Goal: Task Accomplishment & Management: Manage account settings

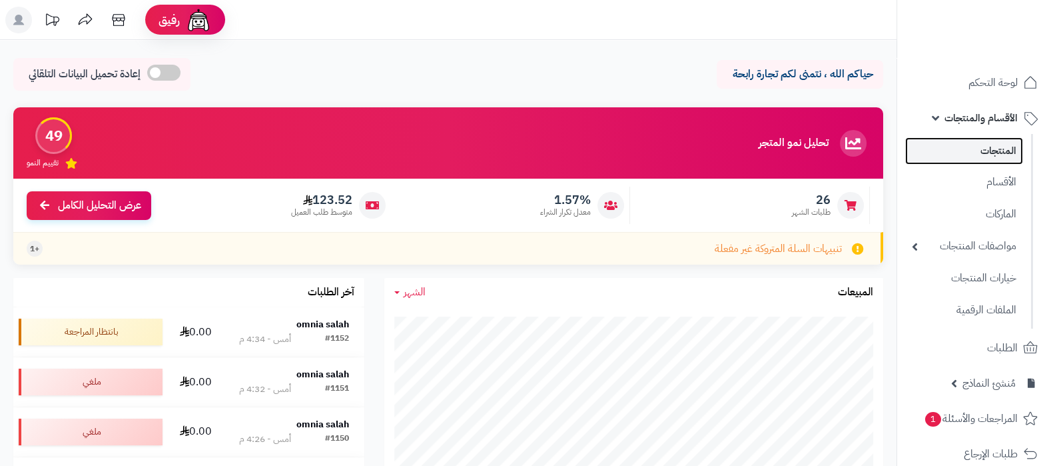
click at [974, 152] on link "المنتجات" at bounding box center [964, 150] width 118 height 27
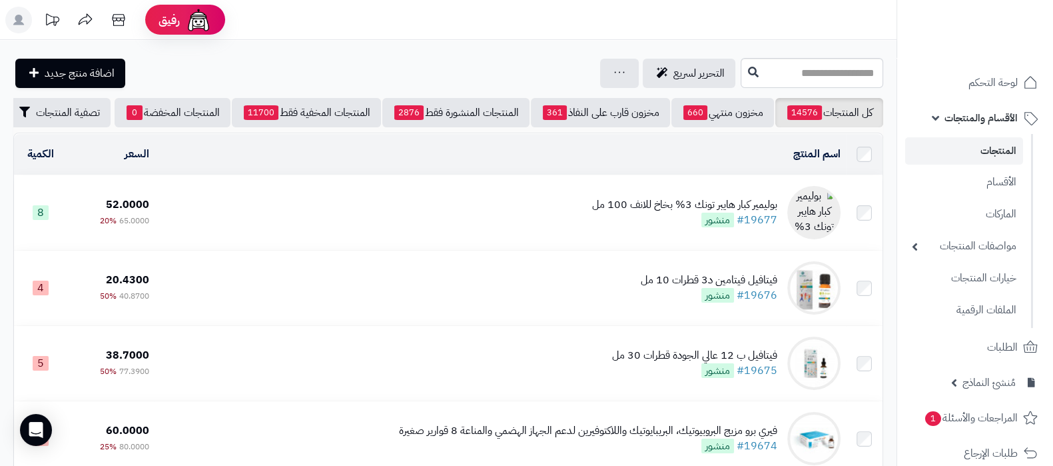
click at [645, 209] on div "بوليمير كبار هايبر تونك 3% بخاخ للانف 100 مل" at bounding box center [684, 204] width 185 height 15
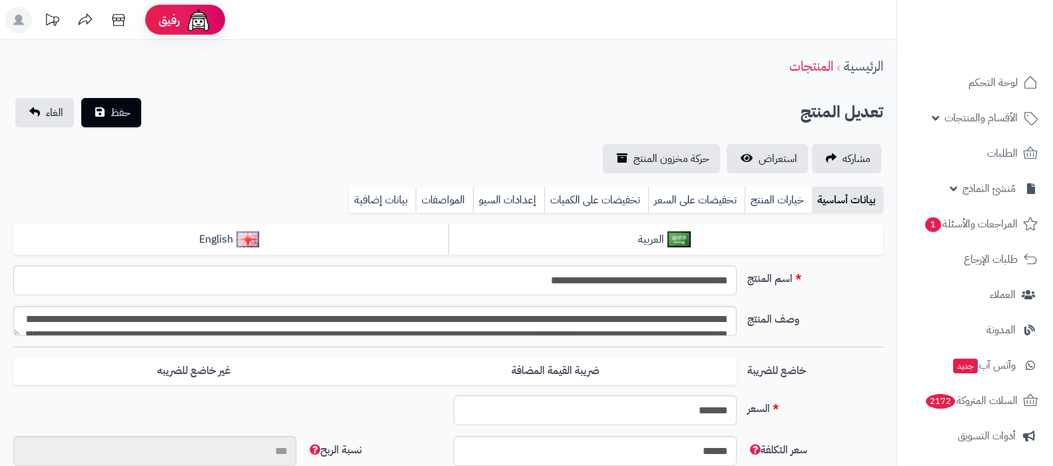
scroll to position [290, 0]
type input "**"
type input "*********"
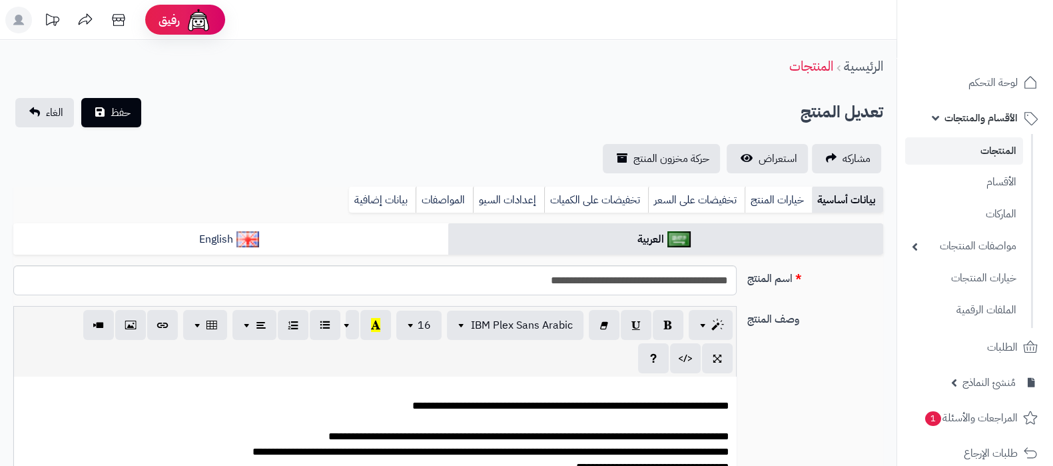
type input "*****"
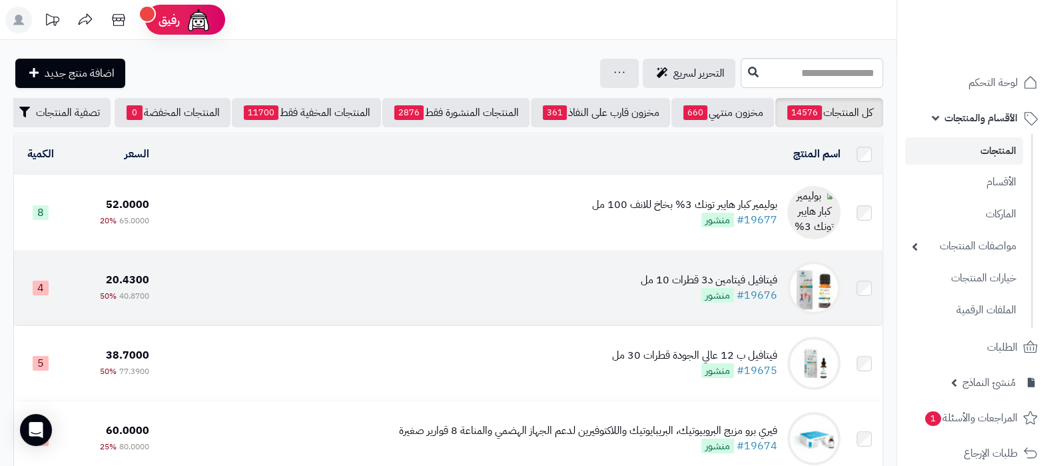
click at [682, 287] on div "فيتافيل فيتامين د3 قطرات 10 مل" at bounding box center [709, 279] width 137 height 15
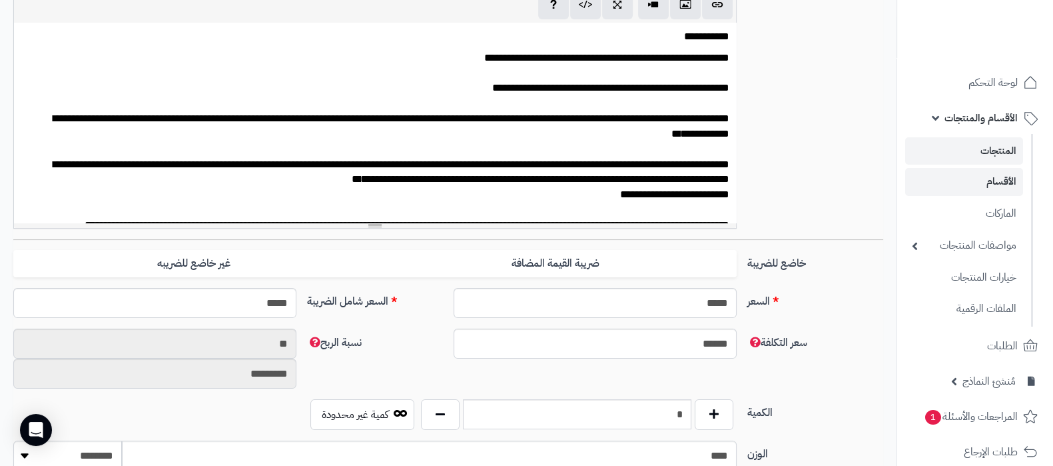
scroll to position [250, 0]
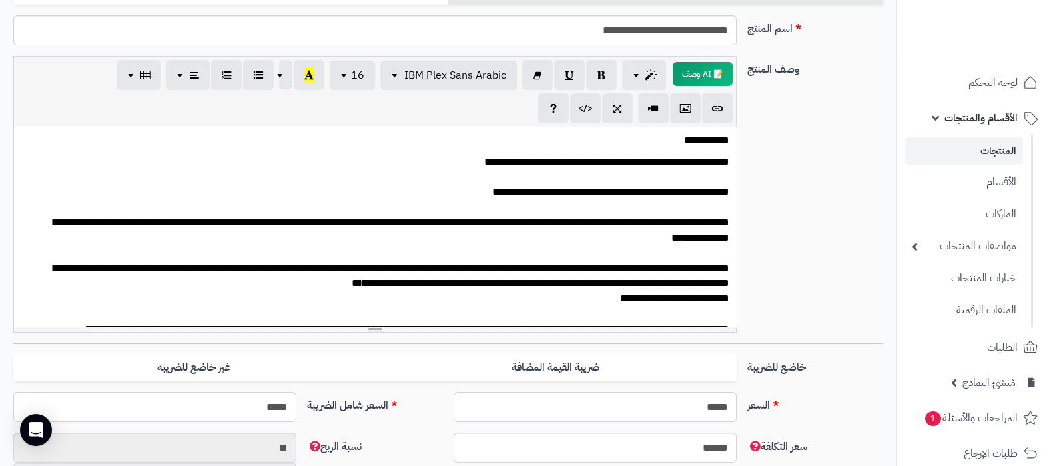
click at [955, 140] on link "المنتجات" at bounding box center [964, 150] width 118 height 27
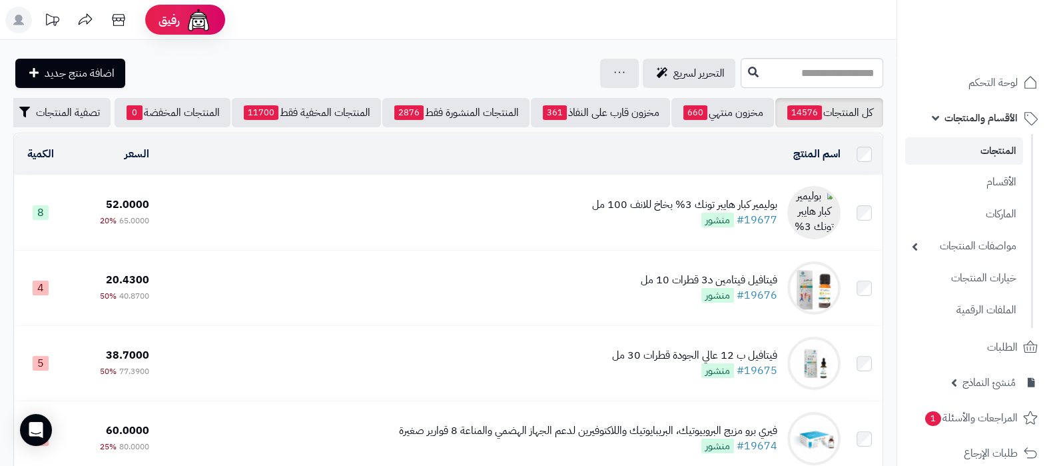
click at [676, 213] on div "بوليمير كبار هايبر تونك 3% بخاخ للانف 100 مل" at bounding box center [684, 204] width 185 height 15
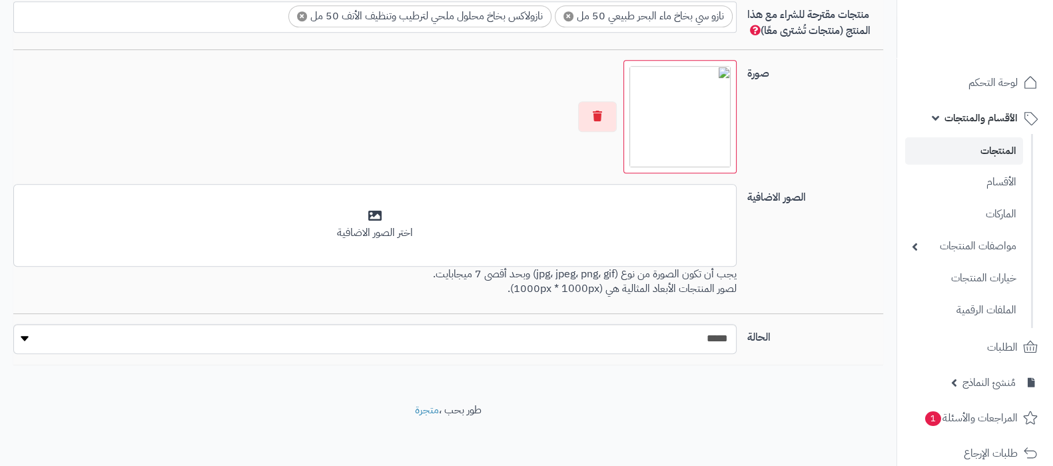
scroll to position [290, 0]
click at [603, 118] on button "button" at bounding box center [597, 116] width 39 height 31
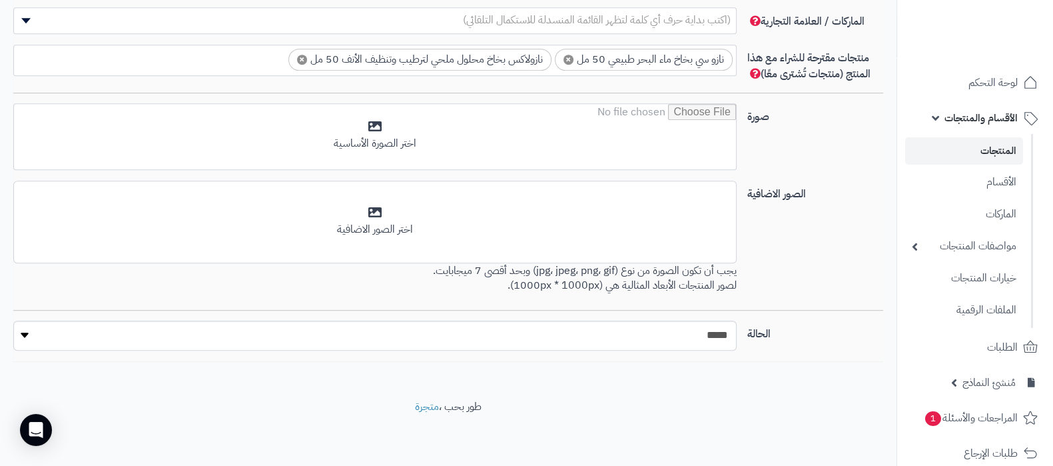
scroll to position [866, 0]
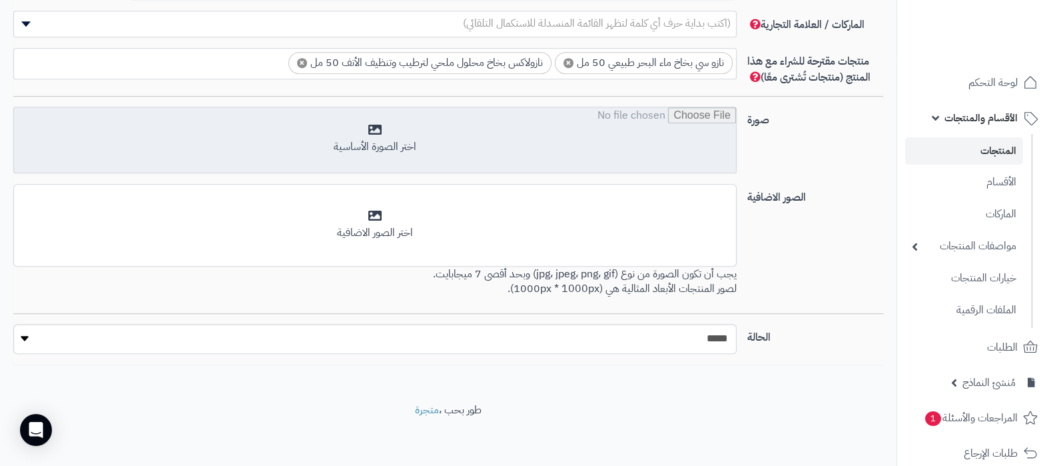
click at [488, 128] on input "file" at bounding box center [375, 140] width 722 height 67
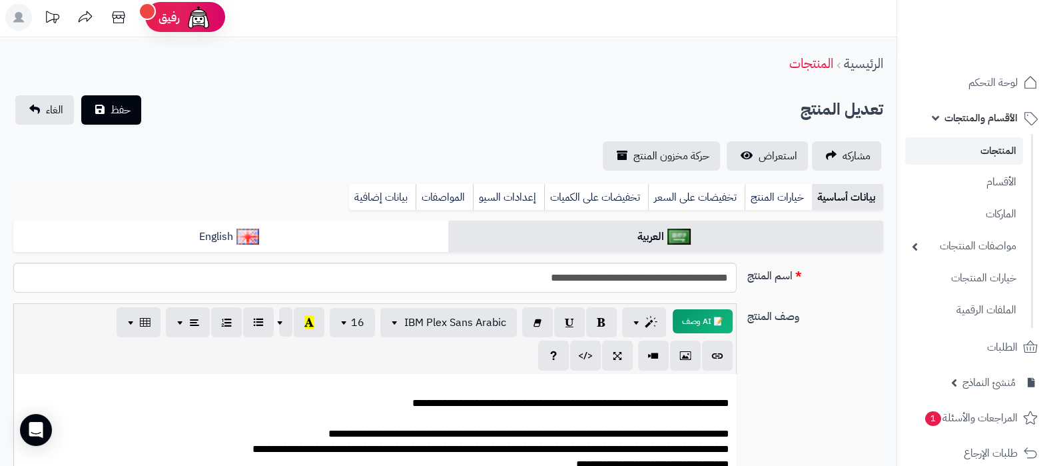
scroll to position [0, 0]
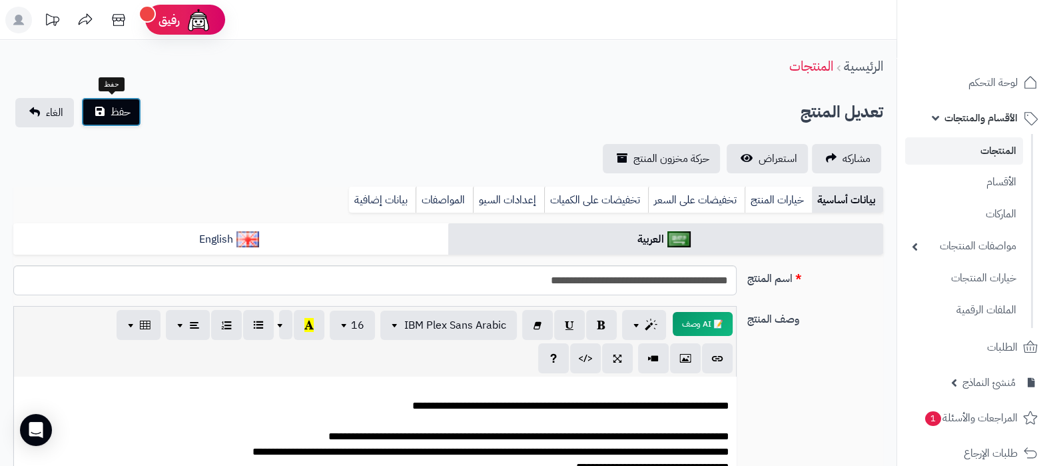
click at [99, 115] on button "حفظ" at bounding box center [111, 111] width 60 height 29
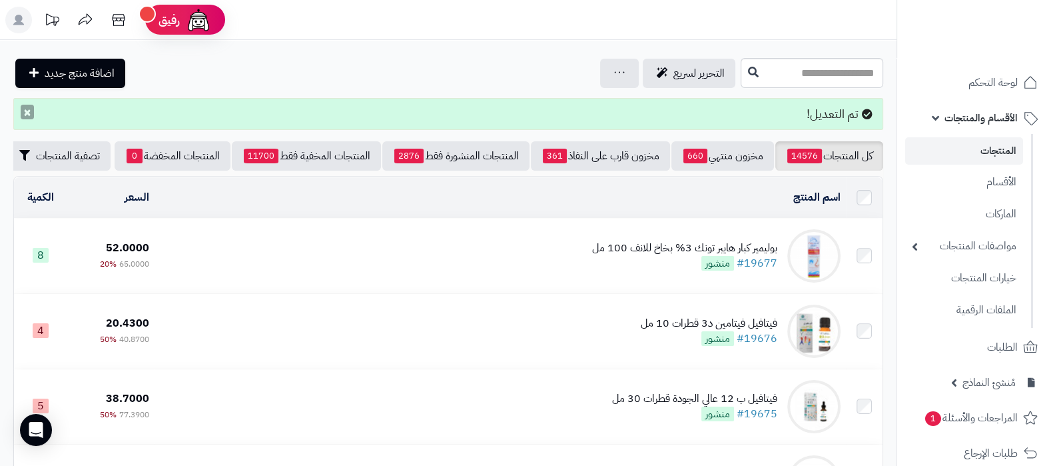
click at [26, 117] on button "×" at bounding box center [27, 112] width 13 height 15
